Goal: Use online tool/utility

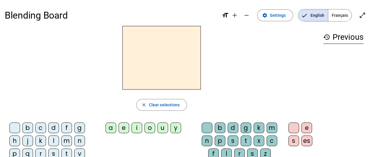
click at [64, 150] on div "t" at bounding box center [66, 154] width 11 height 11
click at [124, 127] on div "e" at bounding box center [123, 128] width 11 height 11
click at [53, 126] on div "d" at bounding box center [53, 128] width 11 height 11
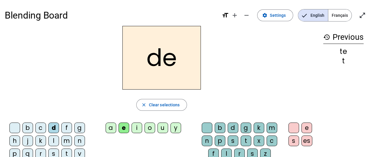
click at [65, 151] on div "t" at bounding box center [66, 154] width 11 height 11
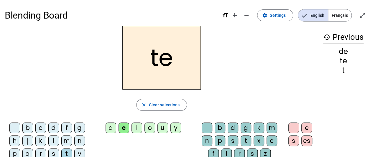
click at [52, 126] on div "d" at bounding box center [53, 128] width 11 height 11
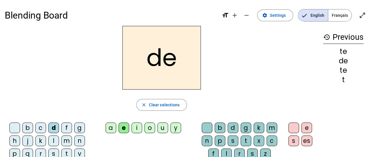
click at [64, 139] on div "m" at bounding box center [66, 141] width 11 height 11
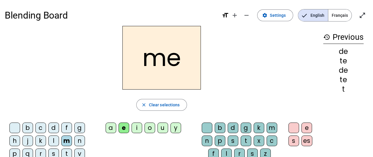
click at [111, 127] on div "a" at bounding box center [111, 128] width 11 height 11
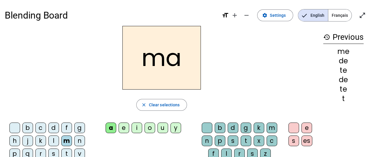
click at [225, 151] on div "l" at bounding box center [226, 154] width 11 height 11
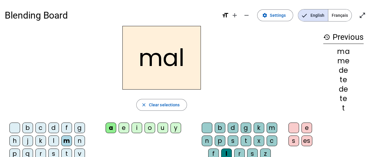
click at [136, 126] on div "i" at bounding box center [136, 128] width 11 height 11
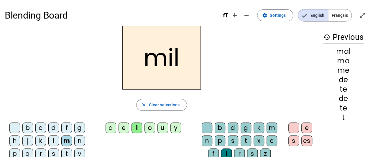
click at [147, 126] on div "o" at bounding box center [149, 128] width 11 height 11
